Goal: Information Seeking & Learning: Learn about a topic

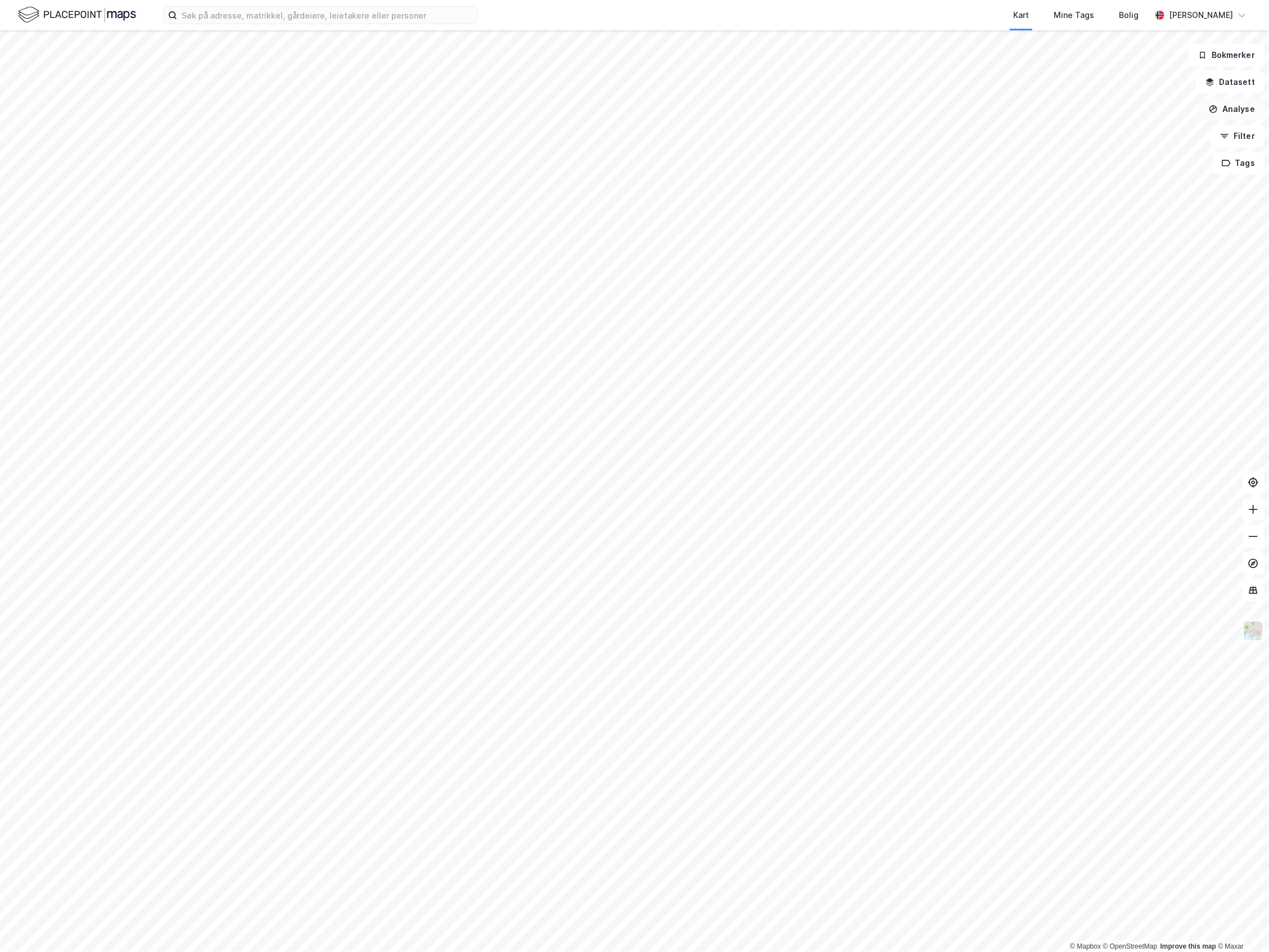
click at [1243, 109] on button "Analyse" at bounding box center [1232, 109] width 65 height 22
click at [1240, 88] on button "Datasett" at bounding box center [1230, 82] width 69 height 22
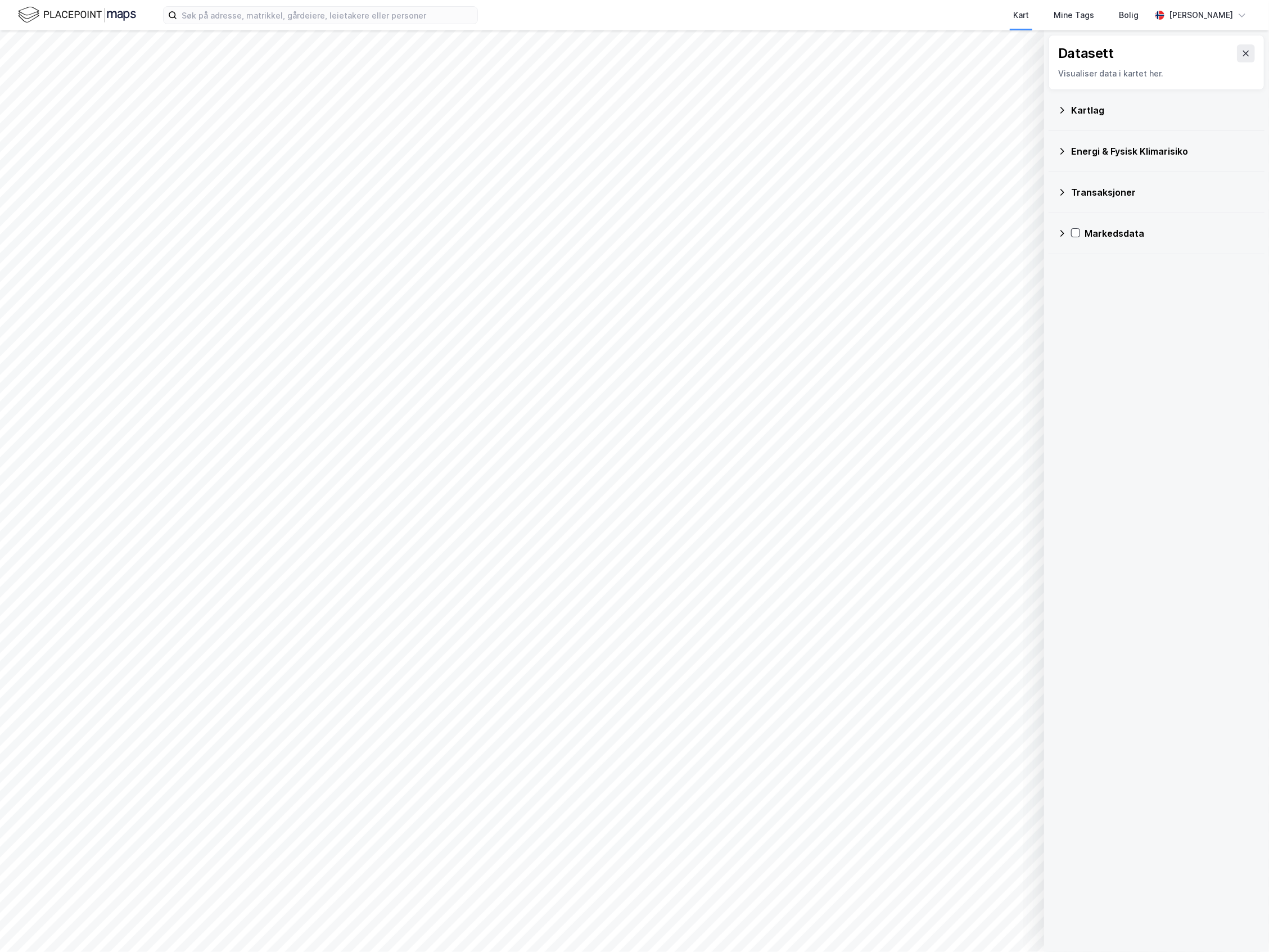
click at [1139, 122] on div "Kartlag" at bounding box center [1156, 110] width 198 height 27
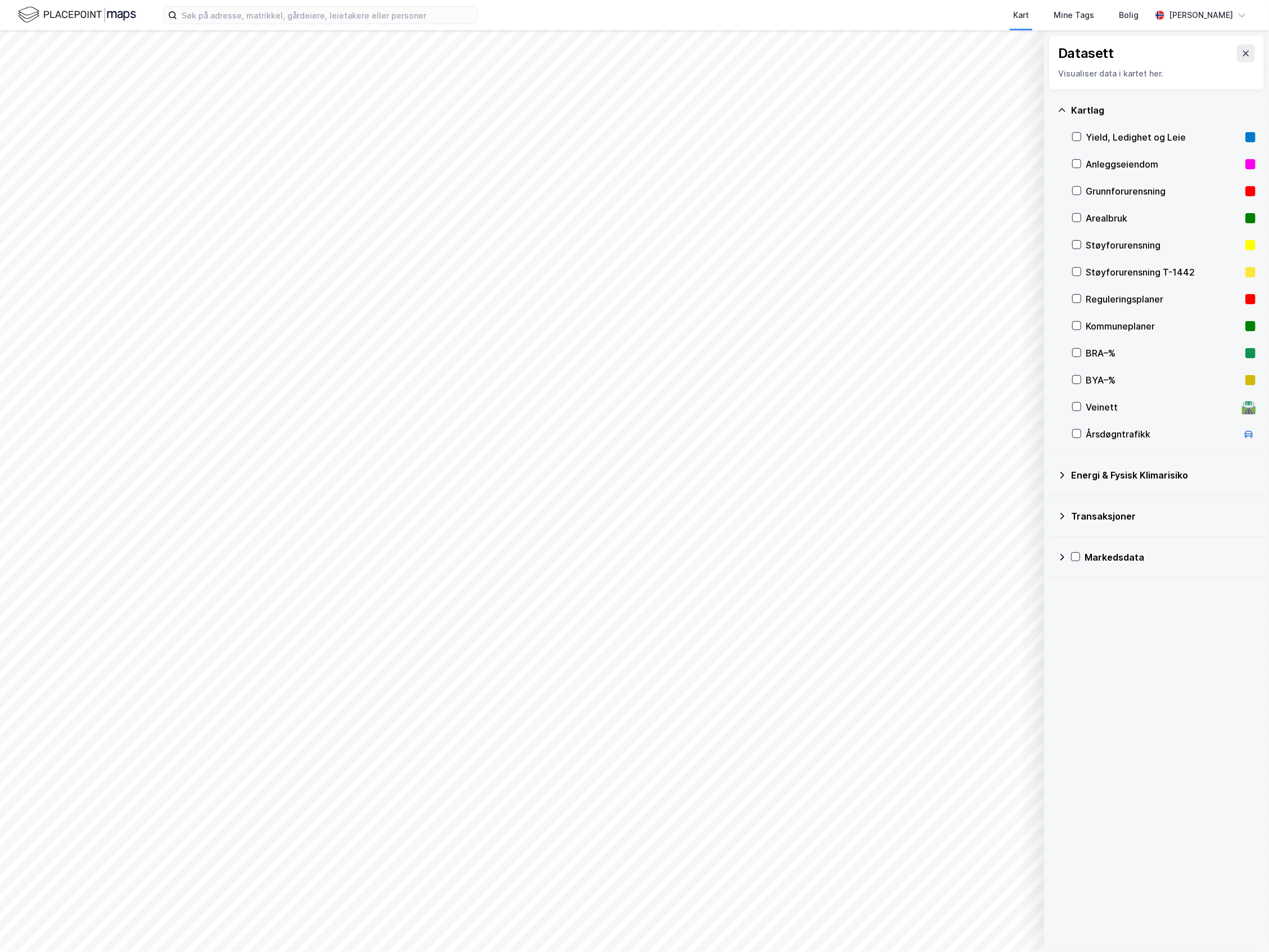
click at [1118, 120] on div "Kartlag" at bounding box center [1156, 110] width 198 height 27
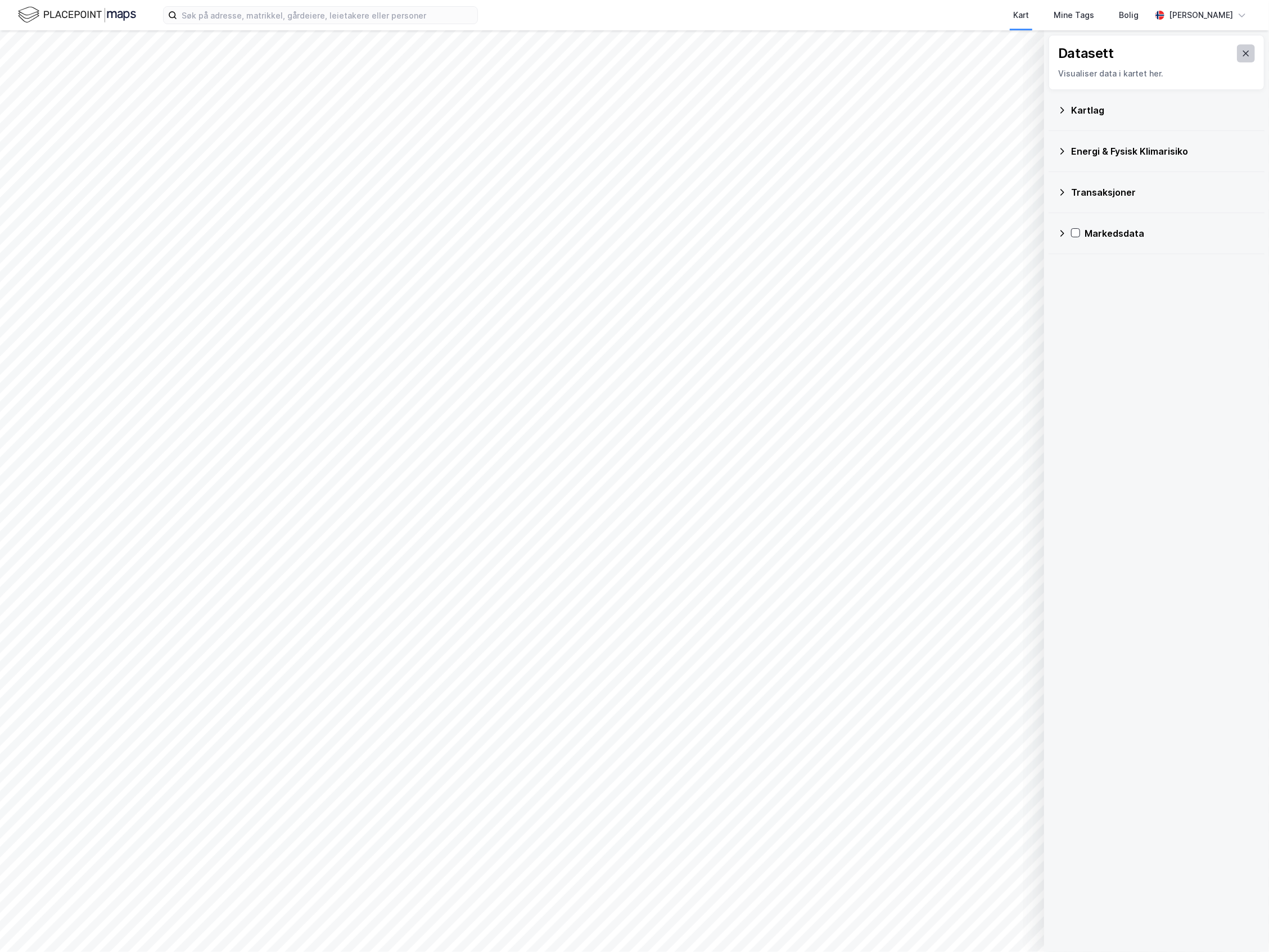
click at [1242, 50] on icon at bounding box center [1246, 53] width 9 height 9
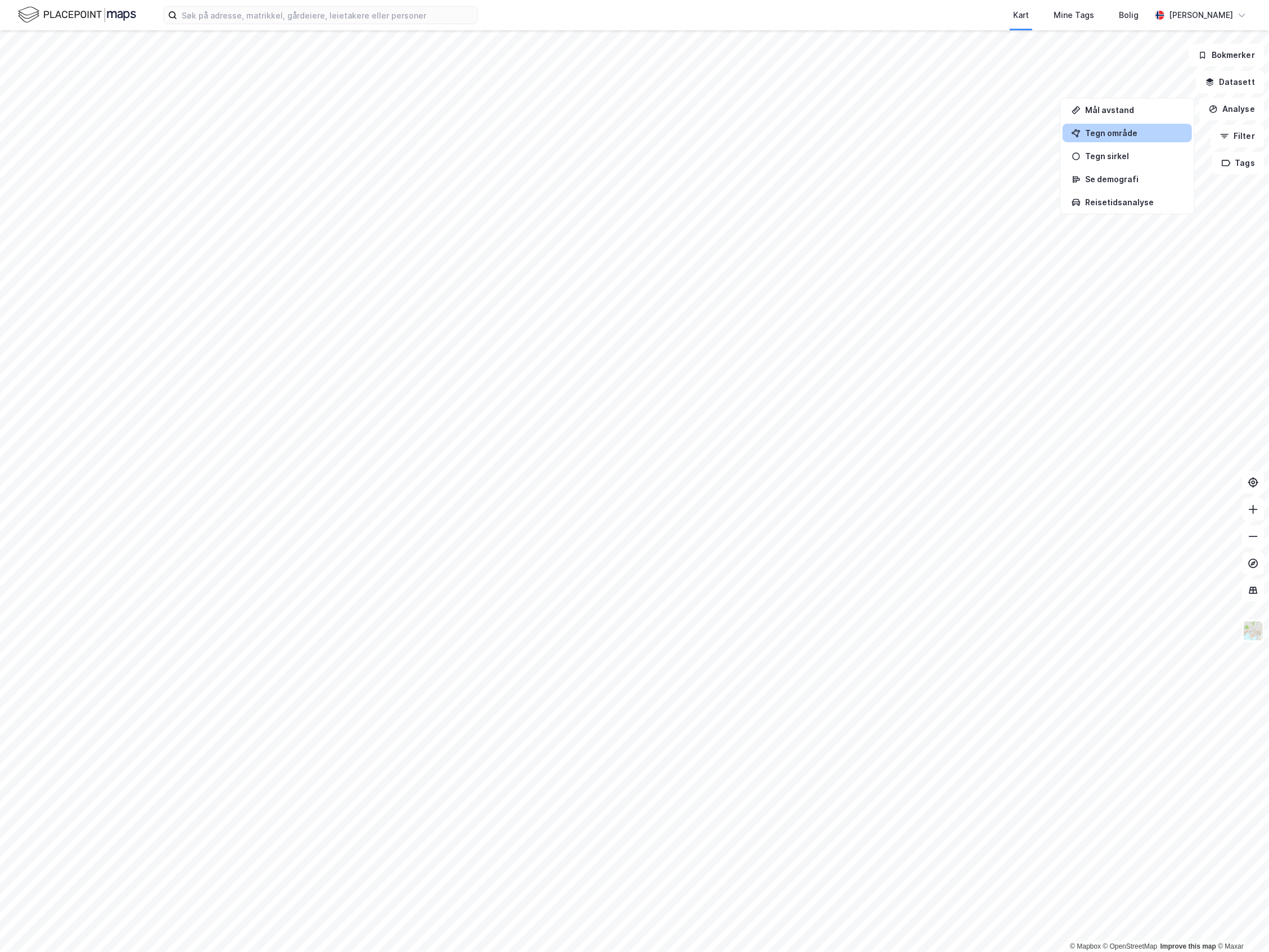
click at [1118, 128] on div "Tegn område" at bounding box center [1134, 132] width 98 height 9
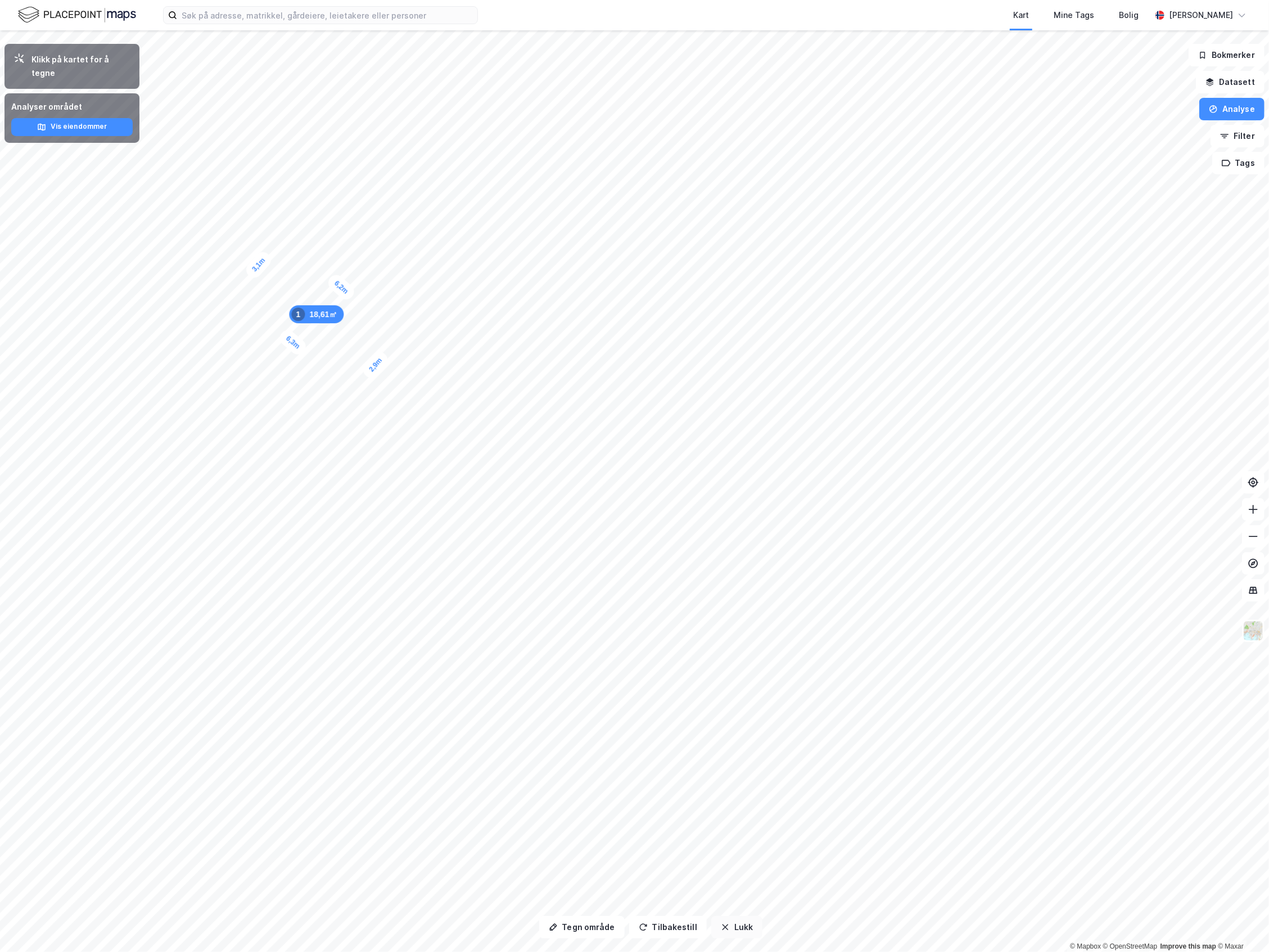
click at [736, 928] on button "Lukk" at bounding box center [737, 926] width 52 height 22
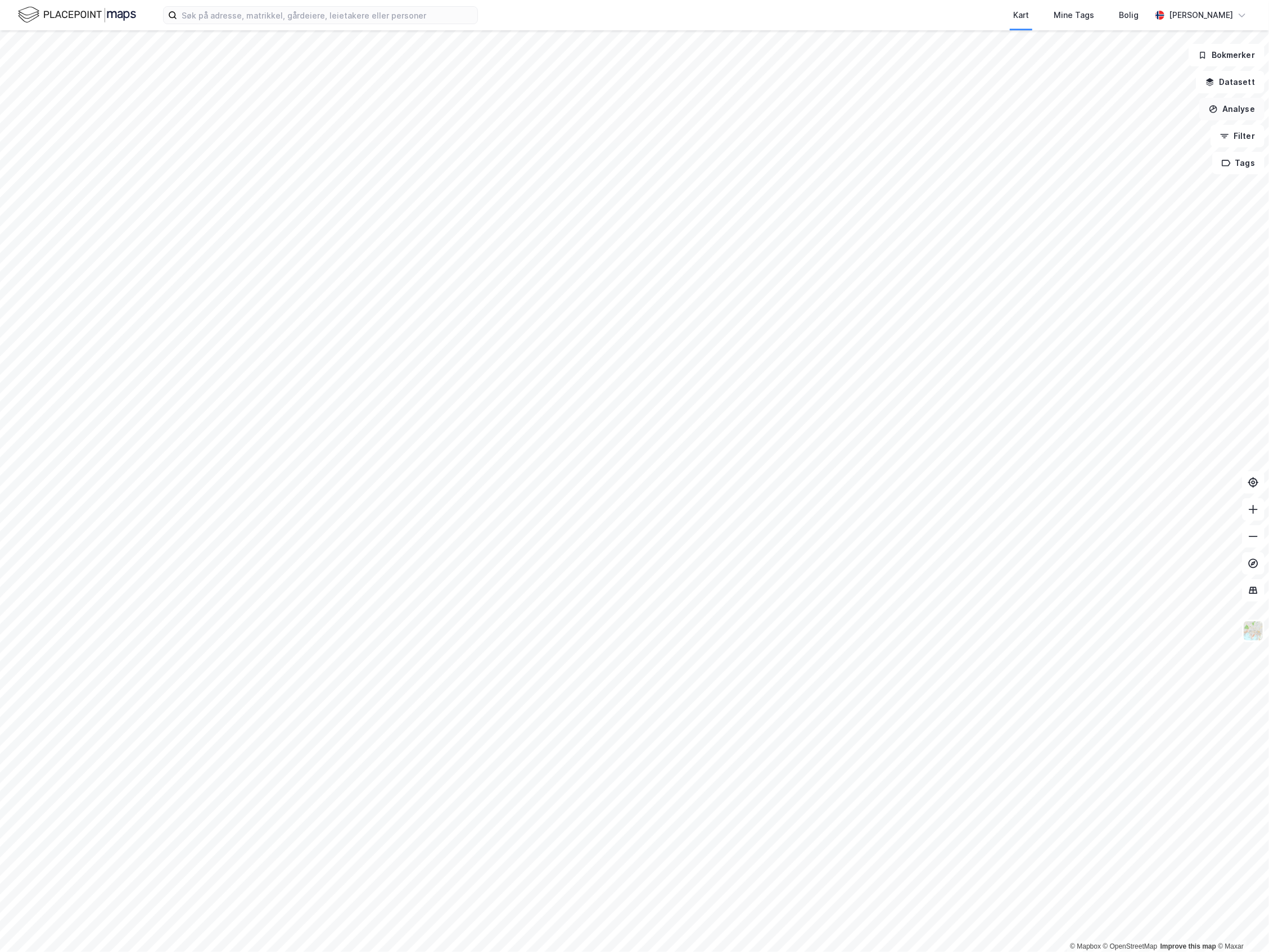
click at [1240, 102] on button "Analyse" at bounding box center [1232, 109] width 65 height 22
click at [1134, 114] on div "Mål avstand" at bounding box center [1134, 109] width 98 height 9
click at [745, 926] on button "Lukk" at bounding box center [740, 926] width 52 height 22
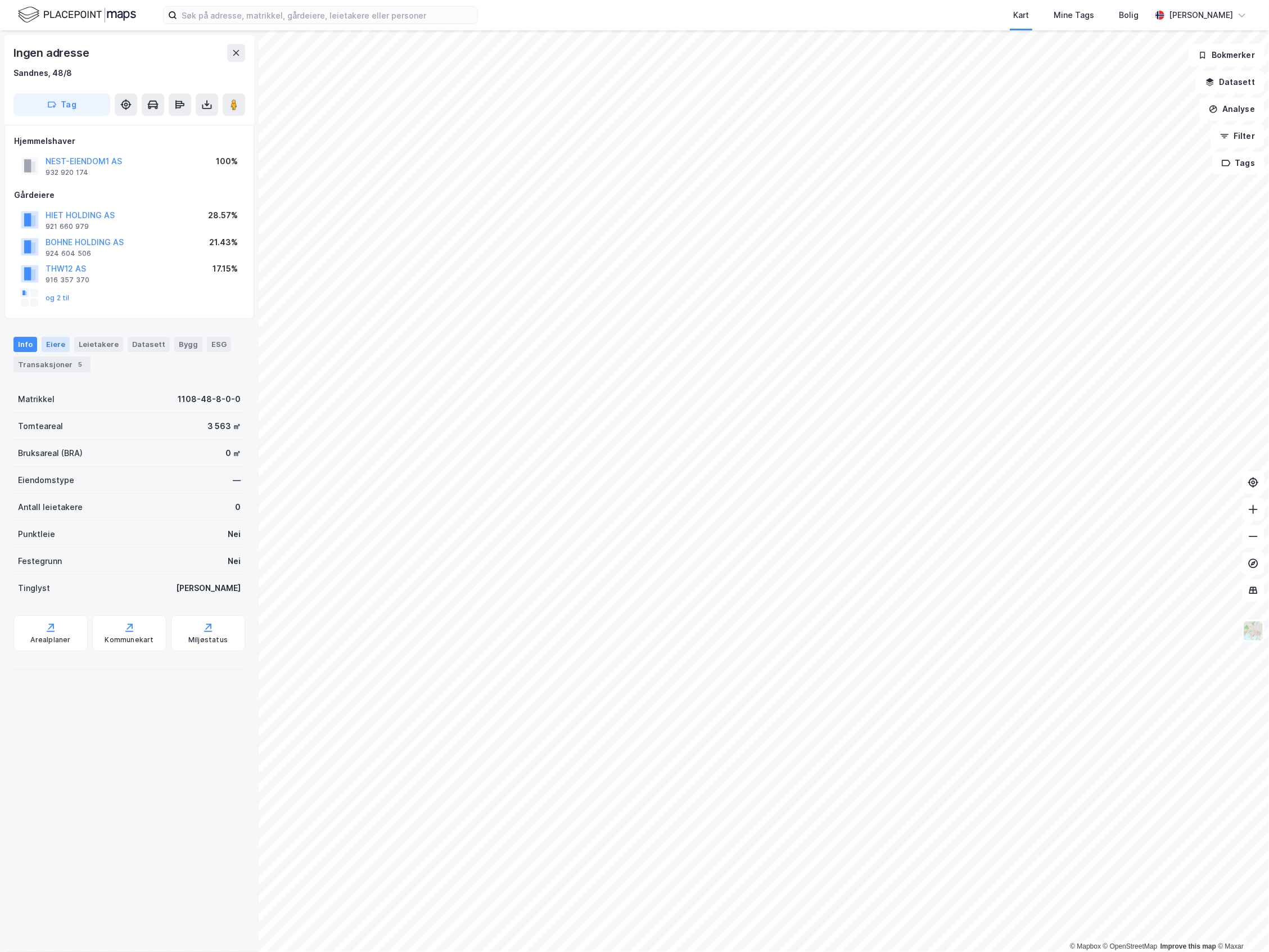
click at [59, 345] on div "Eiere" at bounding box center [55, 344] width 28 height 14
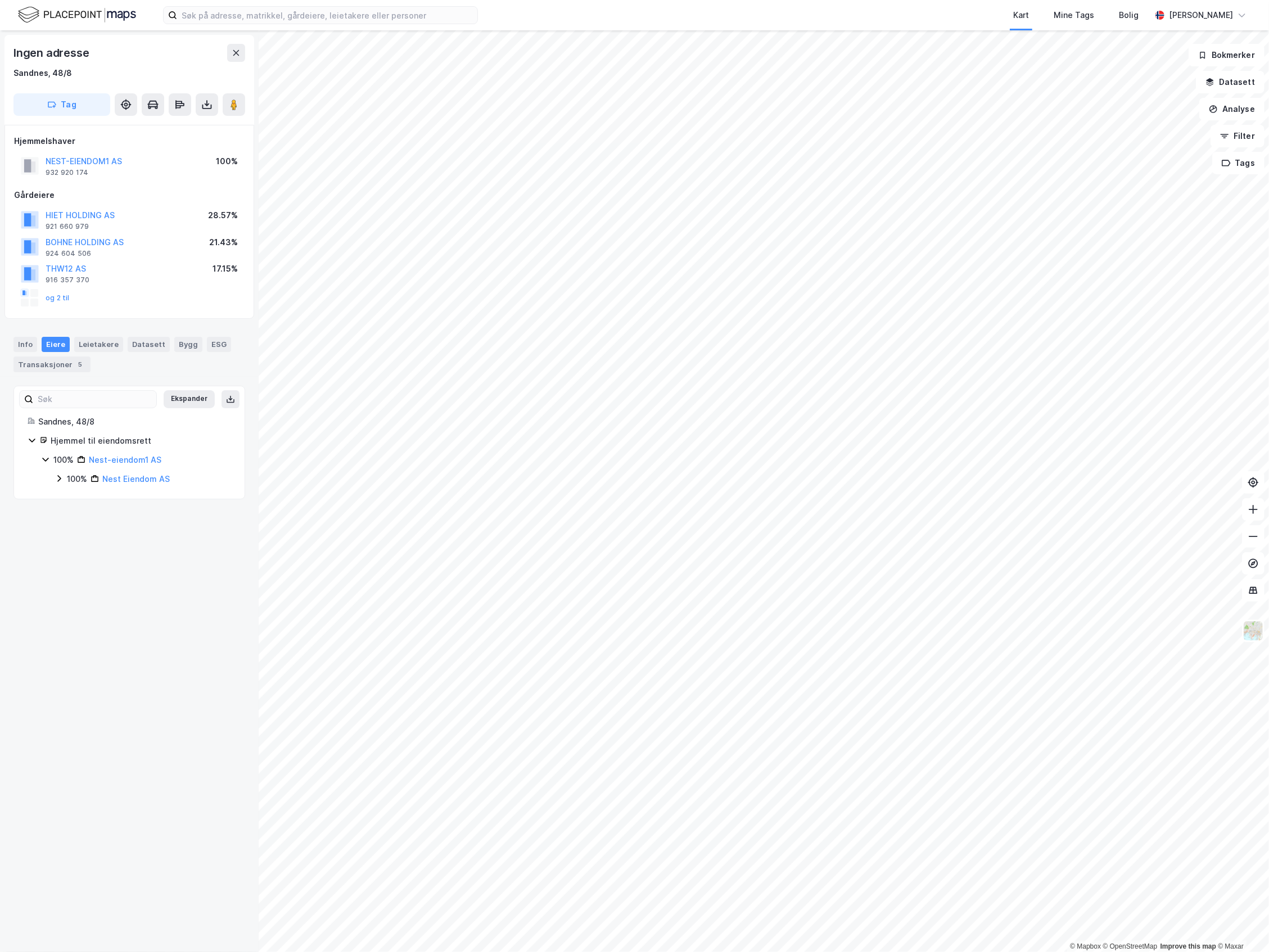
click at [66, 475] on div "100% Nest Eiendom AS" at bounding box center [142, 479] width 177 height 14
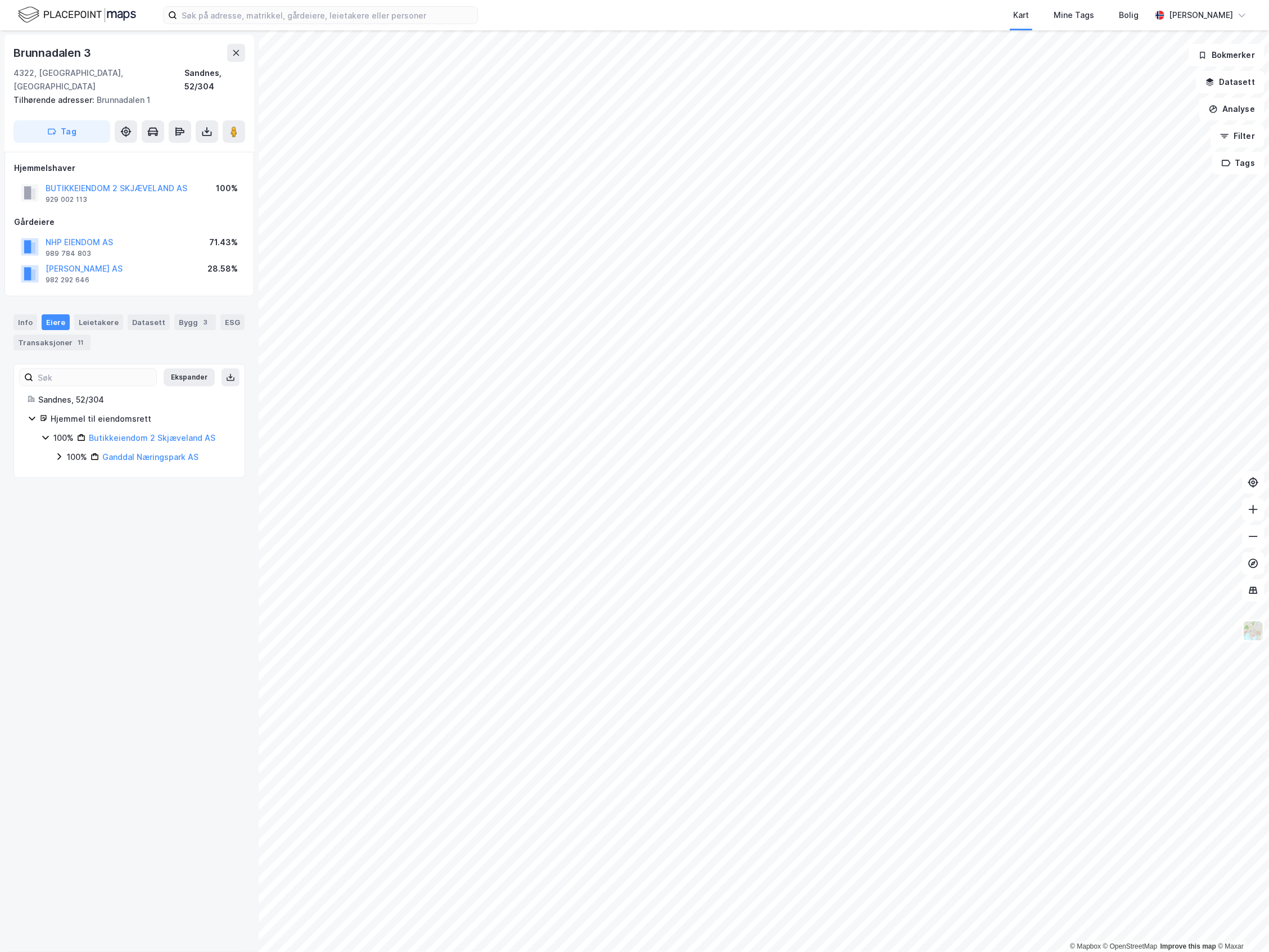
click at [57, 452] on icon at bounding box center [59, 456] width 9 height 9
click at [70, 490] on icon at bounding box center [72, 494] width 9 height 9
click at [86, 529] on icon at bounding box center [86, 532] width 4 height 6
click at [99, 549] on icon at bounding box center [99, 551] width 4 height 6
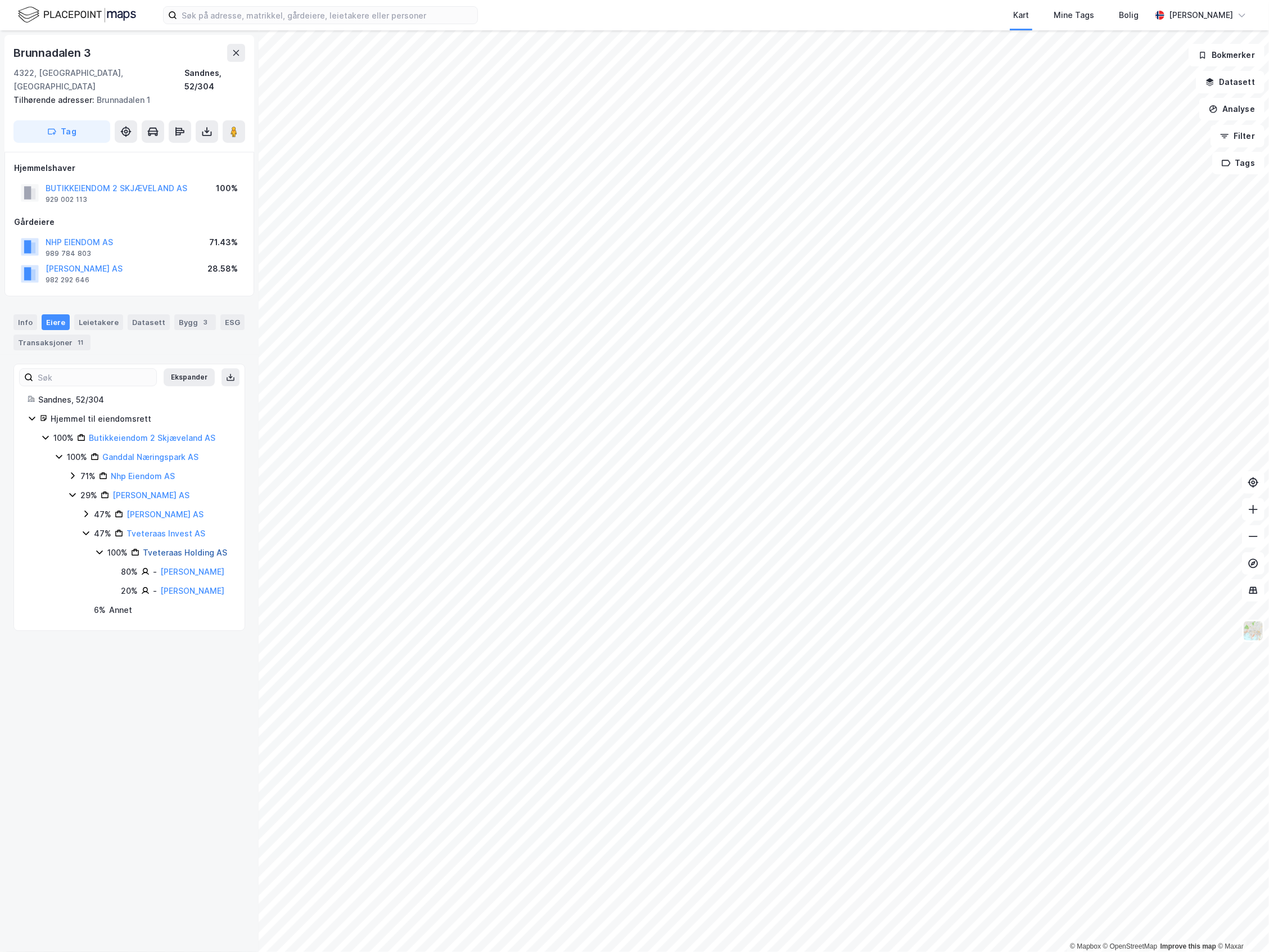
drag, startPoint x: 178, startPoint y: 533, endPoint x: 196, endPoint y: 536, distance: 18.2
drag, startPoint x: 196, startPoint y: 536, endPoint x: 127, endPoint y: 760, distance: 234.4
click at [124, 763] on div "Brunnadalen 3 4322, [GEOGRAPHIC_DATA], [GEOGRAPHIC_DATA] Sandnes, 52/304 Tilhør…" at bounding box center [129, 491] width 259 height 921
